Goal: Information Seeking & Learning: Learn about a topic

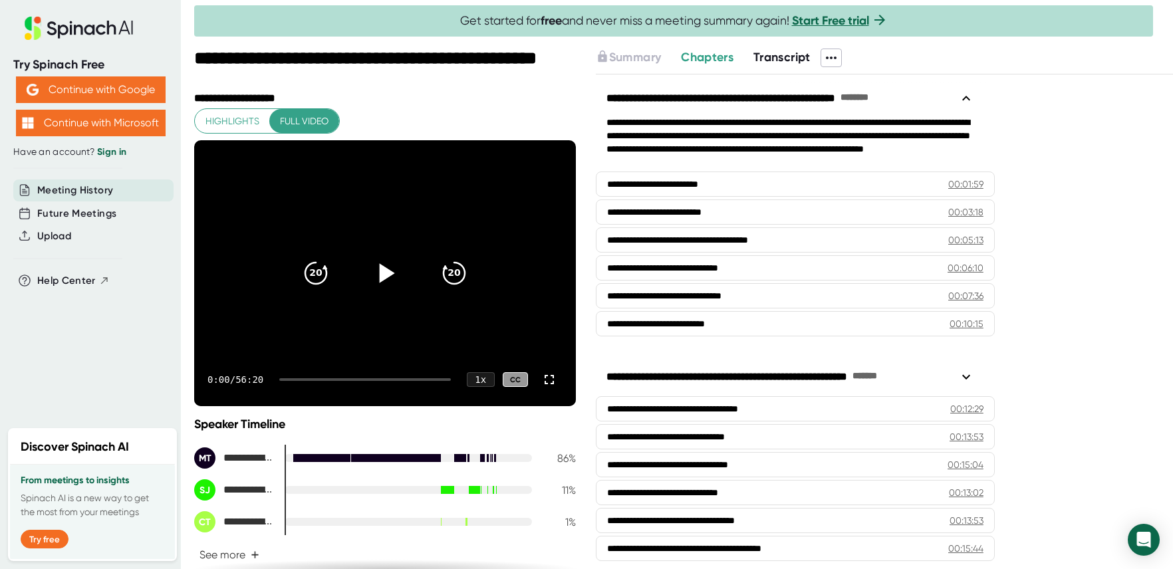
click at [380, 271] on icon at bounding box center [386, 272] width 15 height 19
click at [383, 277] on icon at bounding box center [384, 272] width 17 height 19
